Goal: Transaction & Acquisition: Purchase product/service

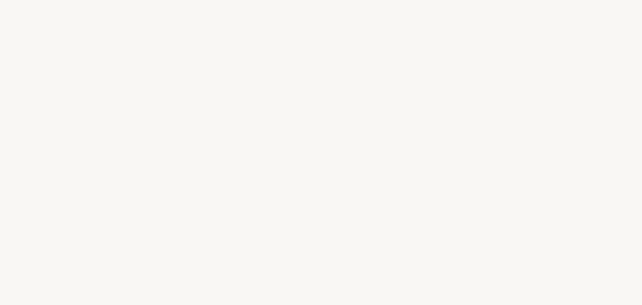
select select "FR"
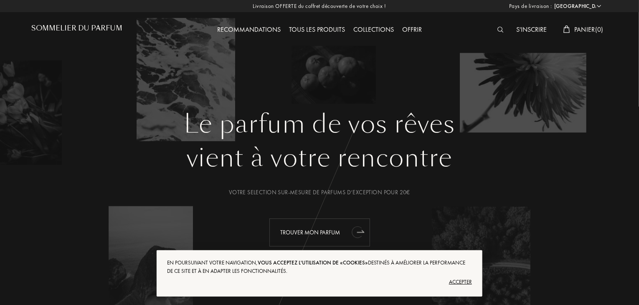
click at [323, 237] on div "Trouver mon parfum" at bounding box center [319, 232] width 101 height 28
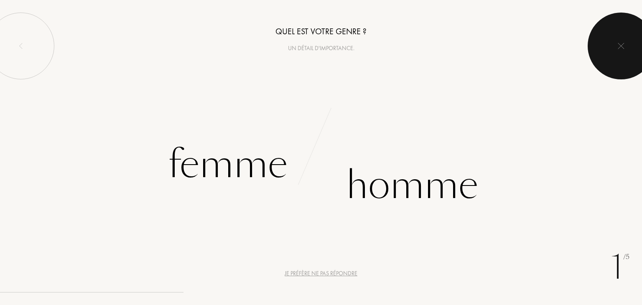
click at [622, 46] on img at bounding box center [620, 46] width 7 height 7
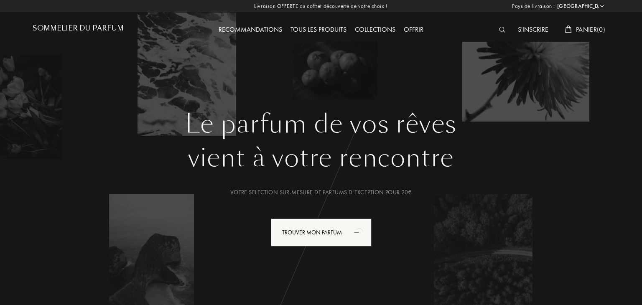
select select "FR"
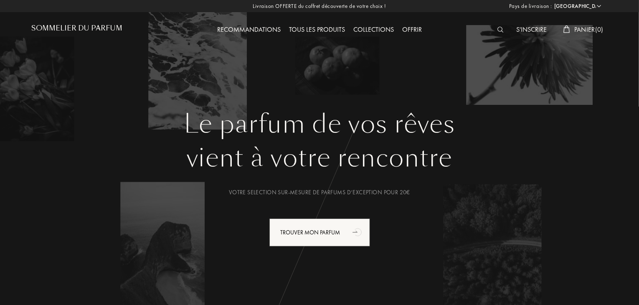
click at [498, 29] on img at bounding box center [500, 30] width 6 height 6
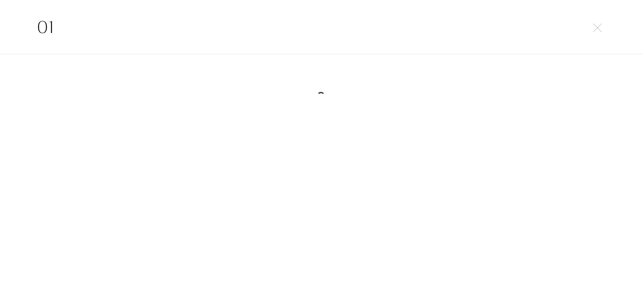
type input "0"
type input "2"
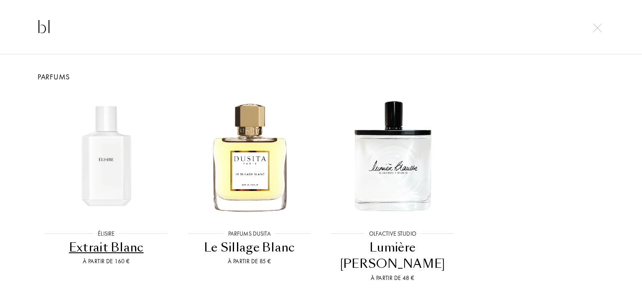
type input "b"
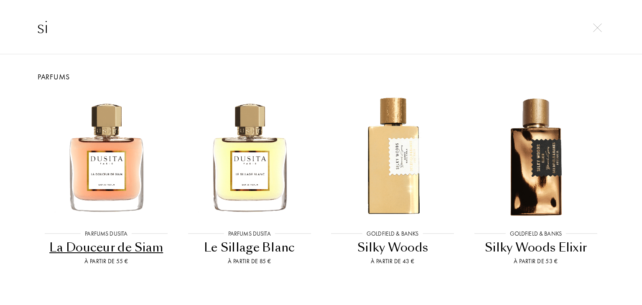
scroll to position [17, 0]
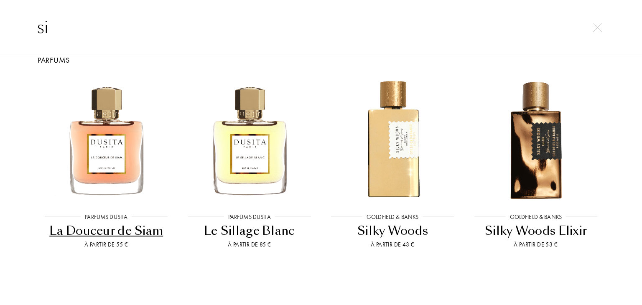
type input "si"
click at [100, 230] on div "La Douceur de Siam" at bounding box center [106, 231] width 137 height 16
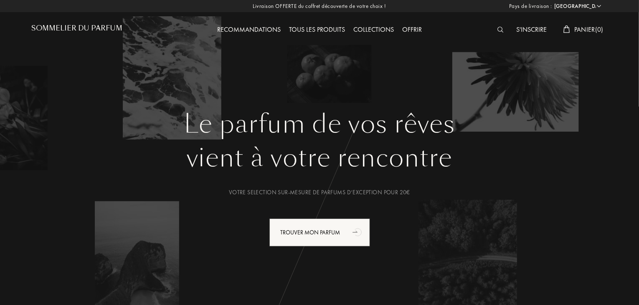
click at [100, 230] on div "Le parfum de vos rêves vient à votre rencontre Votre selection sur-mesure de pa…" at bounding box center [319, 211] width 576 height 204
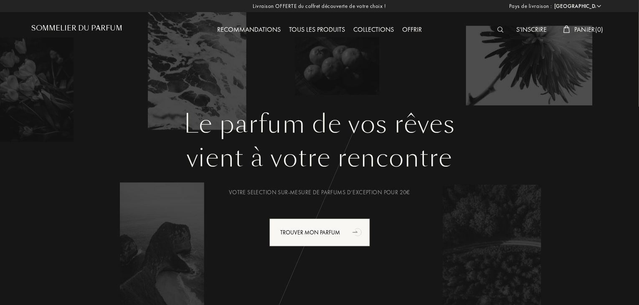
click at [497, 29] on img at bounding box center [500, 30] width 6 height 6
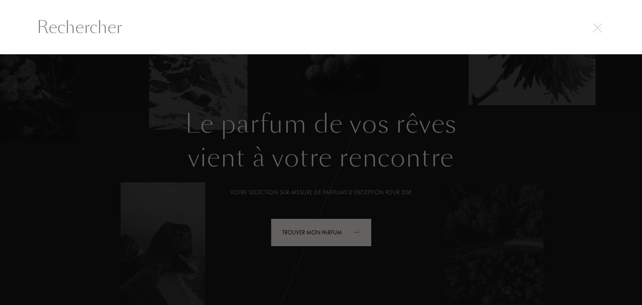
scroll to position [0, 0]
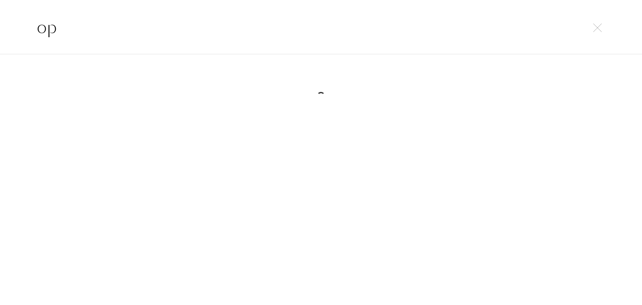
type input "o"
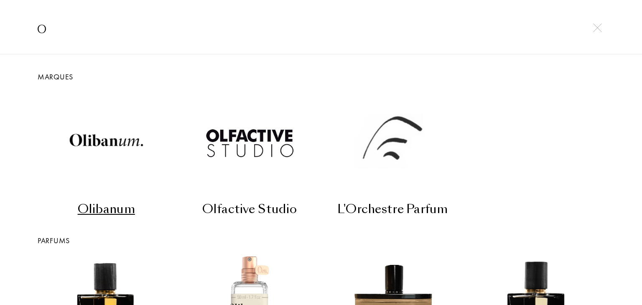
click at [496, 29] on input "o" at bounding box center [320, 27] width 601 height 25
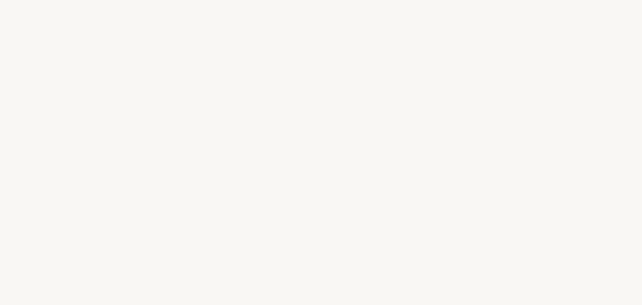
select select "FR"
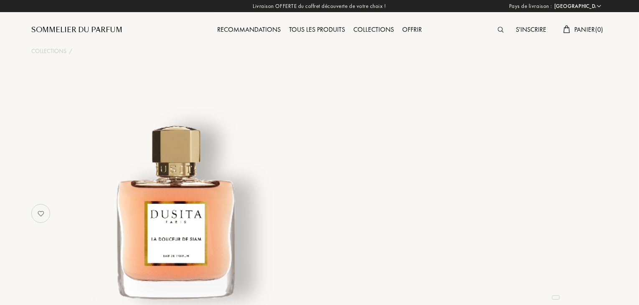
select select "4"
